Goal: Download file/media

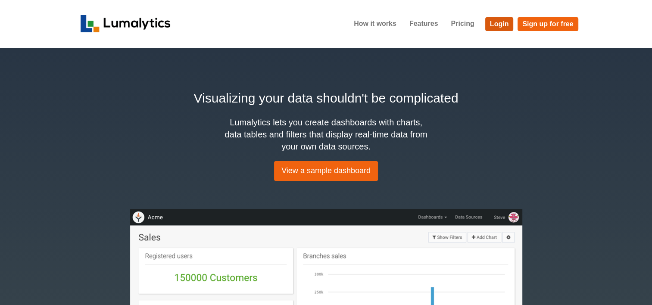
click at [494, 20] on link "Login" at bounding box center [499, 24] width 28 height 14
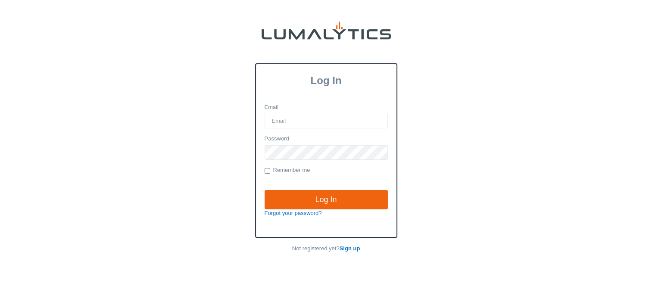
drag, startPoint x: 0, startPoint y: 0, endPoint x: 301, endPoint y: 115, distance: 322.8
click at [301, 115] on input "Email" at bounding box center [325, 121] width 123 height 15
click at [307, 120] on input "Email" at bounding box center [325, 121] width 123 height 15
type input "[EMAIL_ADDRESS][DOMAIN_NAME]"
click at [264, 190] on input "Log In" at bounding box center [325, 200] width 123 height 20
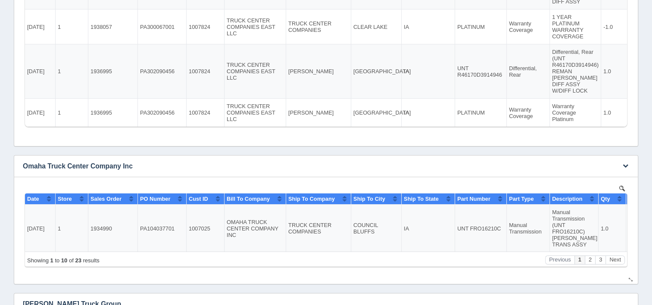
scroll to position [129, 0]
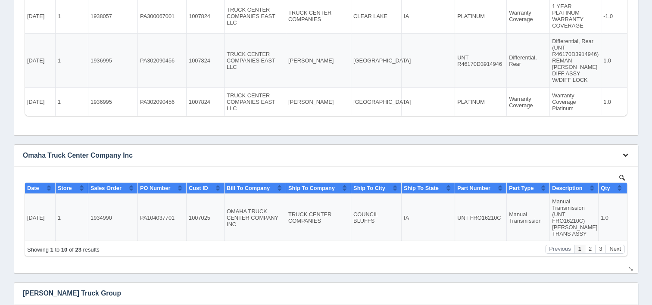
click at [626, 155] on icon "button" at bounding box center [625, 155] width 6 height 6
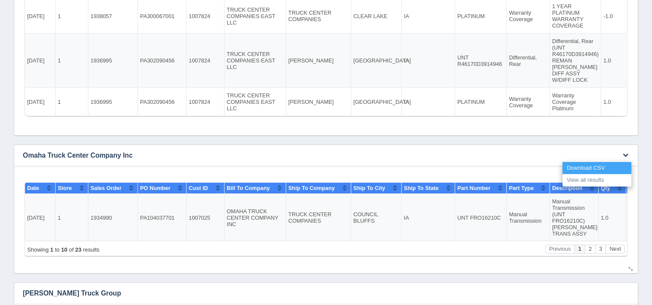
click at [599, 165] on link "Download CSV" at bounding box center [596, 168] width 69 height 12
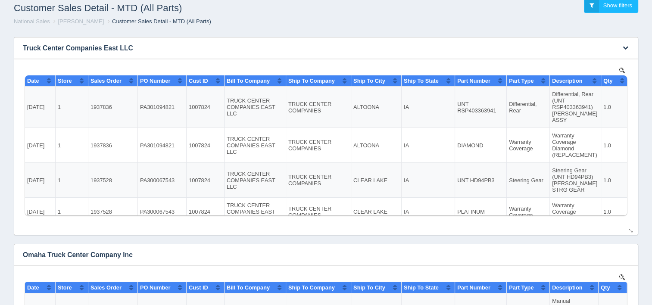
scroll to position [0, 0]
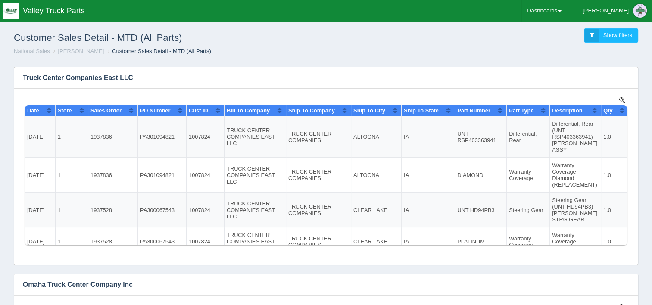
click at [626, 76] on icon "button" at bounding box center [625, 78] width 6 height 6
click at [593, 88] on link "Download CSV" at bounding box center [596, 90] width 69 height 12
click at [320, 50] on ol "National Sales Troy Wheeler Customer Sales Detail - MTD (All Parts)" at bounding box center [326, 51] width 638 height 8
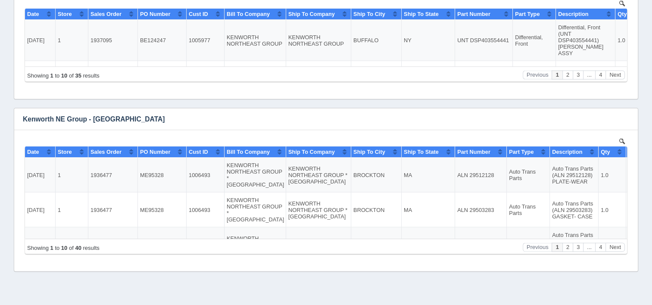
scroll to position [1765, 0]
